Goal: Information Seeking & Learning: Learn about a topic

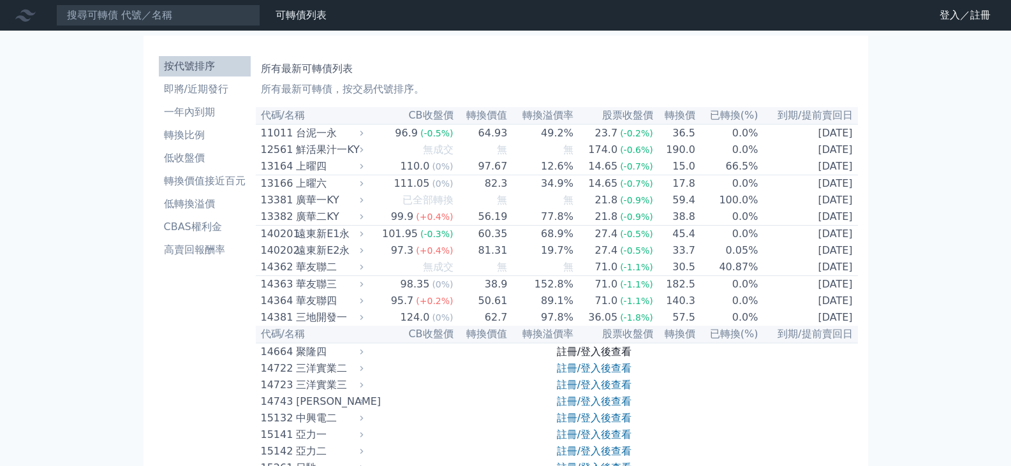
click at [602, 358] on link "註冊/登入後查看" at bounding box center [594, 352] width 75 height 12
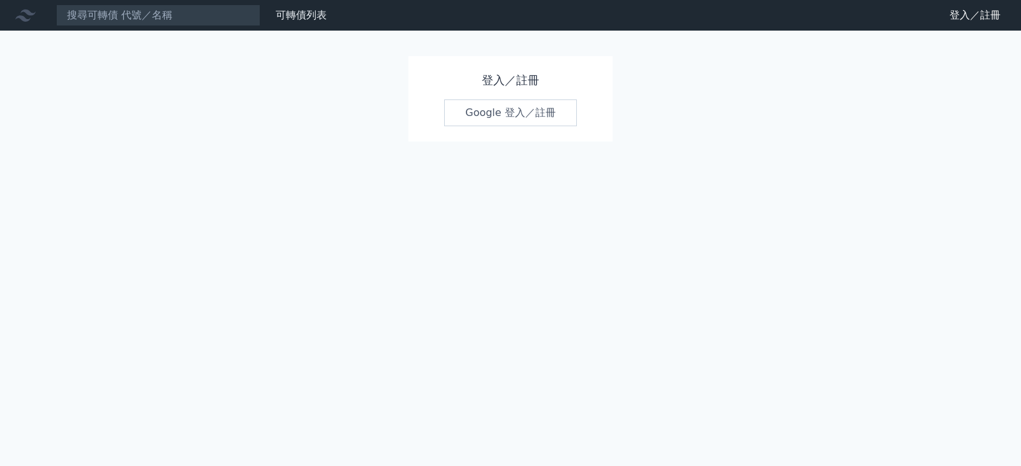
click at [504, 110] on link "Google 登入／註冊" at bounding box center [510, 113] width 133 height 27
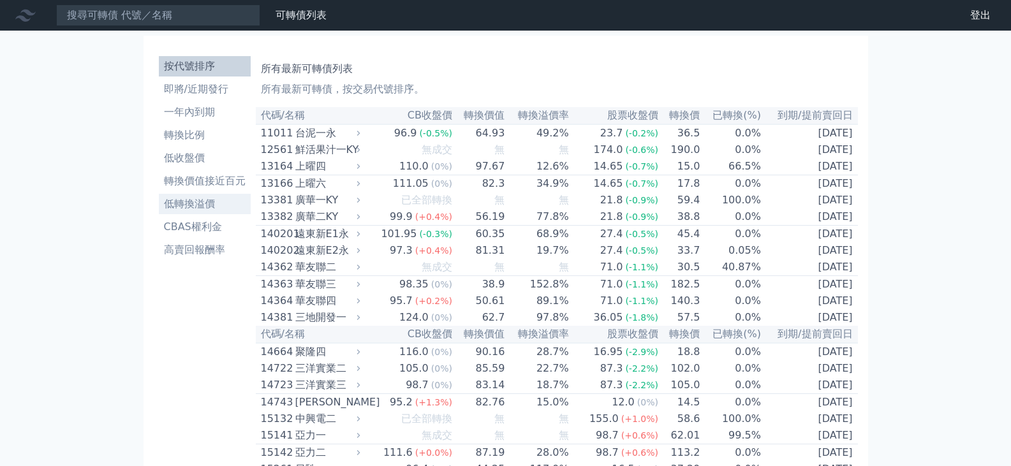
click at [195, 205] on li "低轉換溢價" at bounding box center [205, 204] width 92 height 15
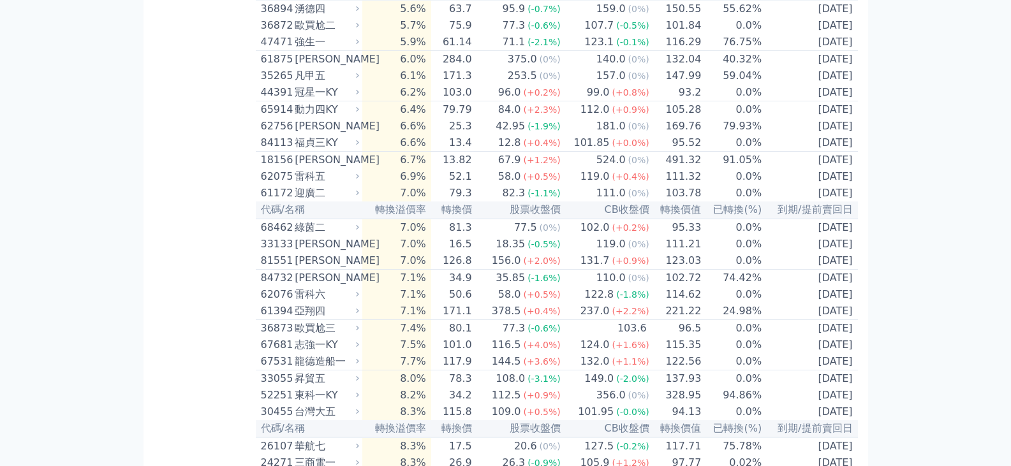
scroll to position [1021, 0]
